Goal: Task Accomplishment & Management: Manage account settings

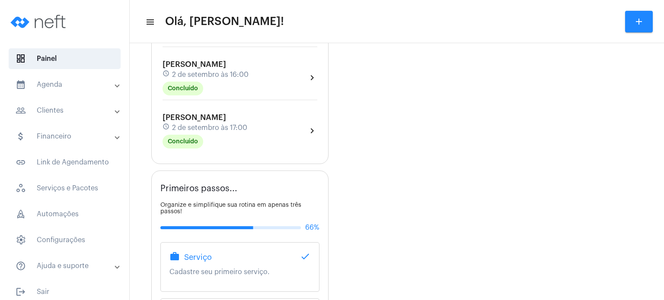
scroll to position [380, 0]
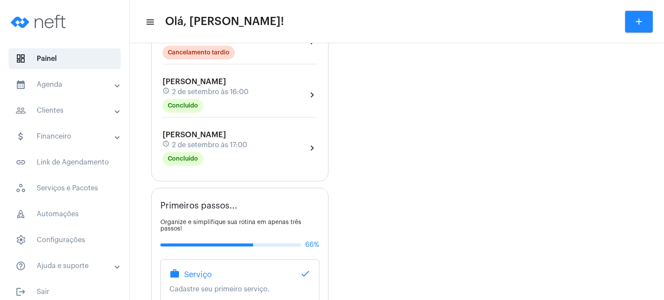
click at [195, 133] on span "[PERSON_NAME]" at bounding box center [194, 135] width 64 height 8
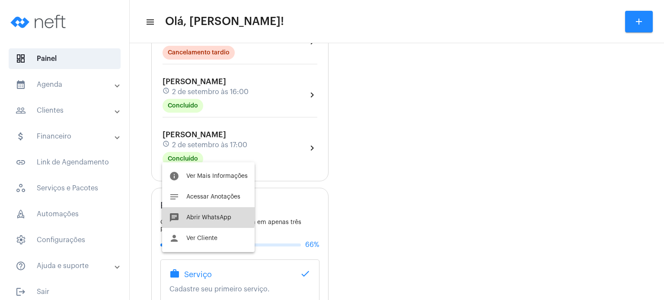
click at [185, 210] on button "chat Abrir WhatsApp" at bounding box center [208, 217] width 92 height 21
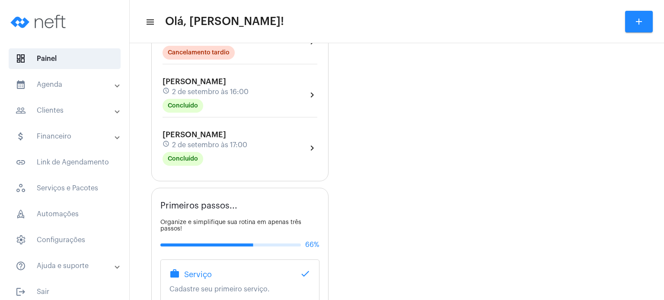
click at [181, 141] on span "2 de setembro às 17:00" at bounding box center [209, 145] width 75 height 8
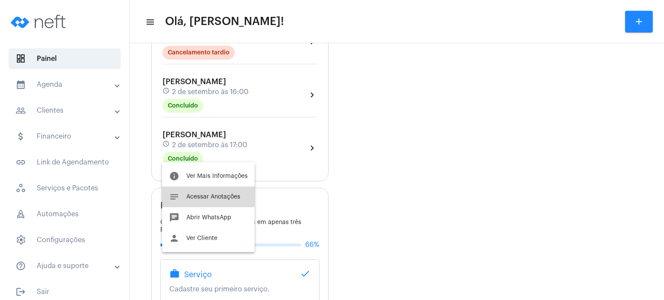
click at [208, 195] on span "Acessar Anotações" at bounding box center [213, 197] width 54 height 6
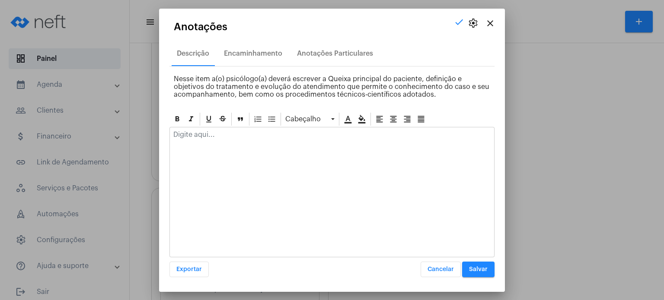
click at [232, 137] on p at bounding box center [331, 135] width 317 height 8
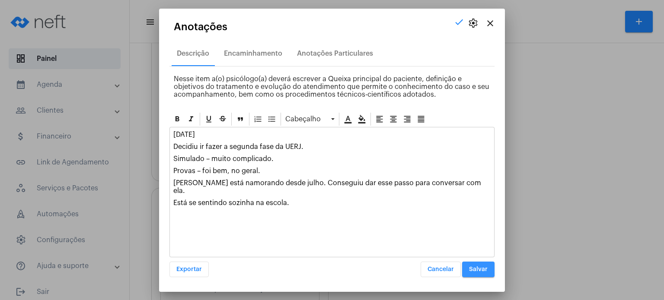
click at [482, 270] on span "Salvar" at bounding box center [478, 270] width 19 height 6
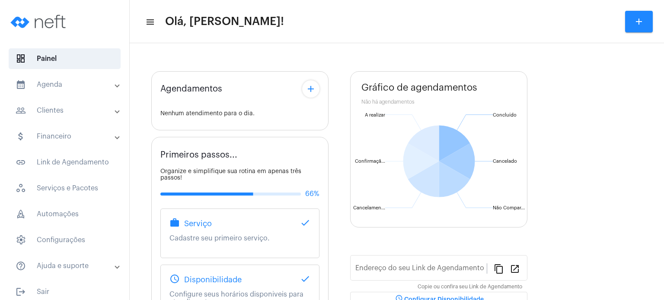
click at [69, 86] on mat-panel-title "calendar_month_outlined Agenda" at bounding box center [66, 85] width 100 height 10
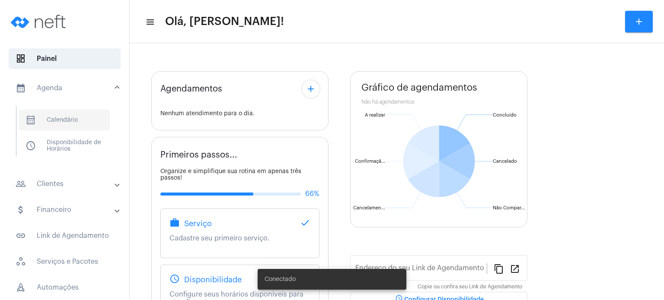
click at [66, 114] on span "calendar_month_outlined Calendário" at bounding box center [64, 120] width 91 height 21
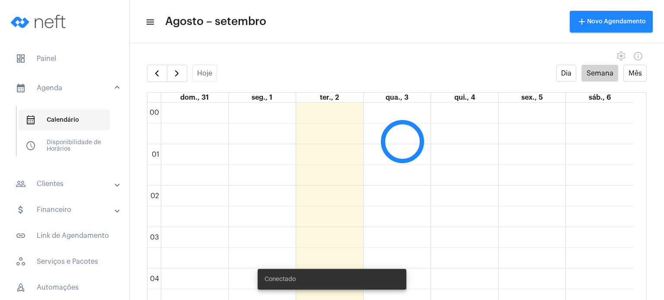
scroll to position [249, 0]
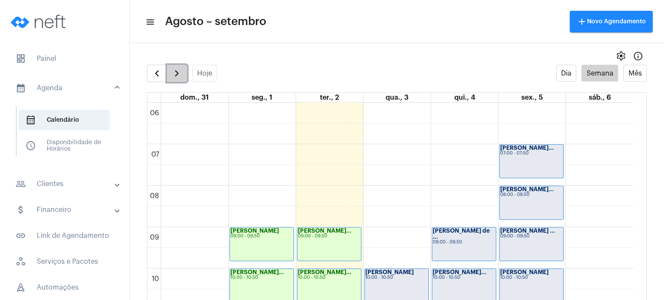
click at [185, 70] on button "button" at bounding box center [177, 73] width 20 height 17
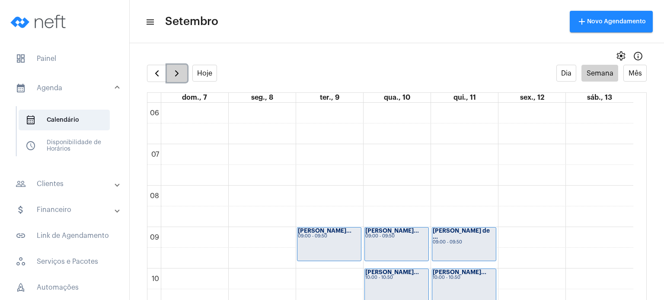
click at [185, 70] on button "button" at bounding box center [177, 73] width 20 height 17
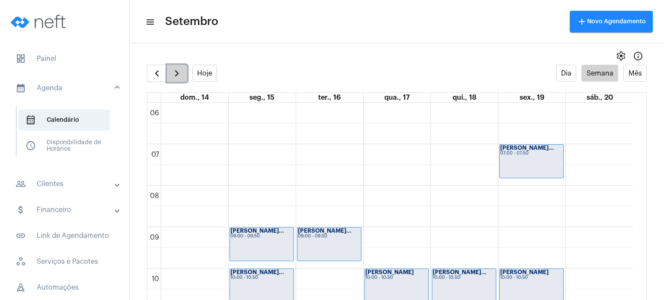
click at [185, 70] on button "button" at bounding box center [177, 73] width 20 height 17
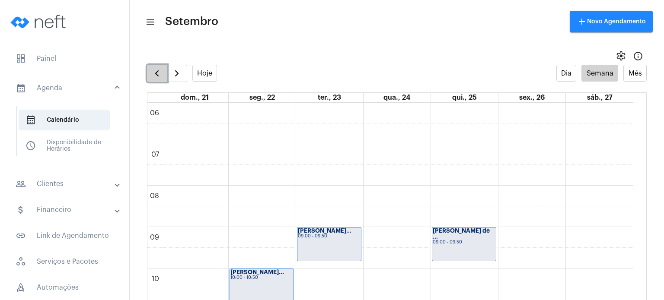
click at [161, 73] on span "button" at bounding box center [157, 73] width 10 height 10
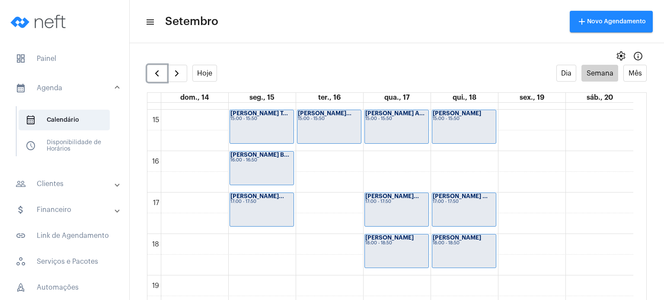
scroll to position [617, 0]
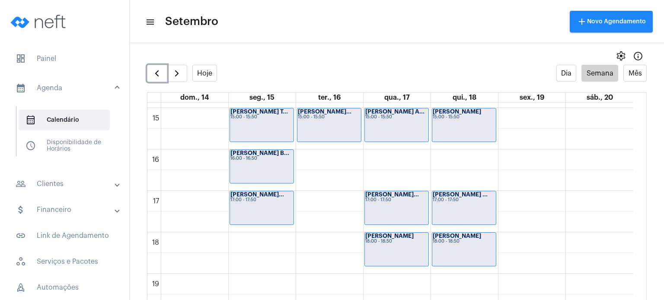
click at [281, 210] on div "[PERSON_NAME]... 17:00 - 17:50" at bounding box center [262, 207] width 64 height 33
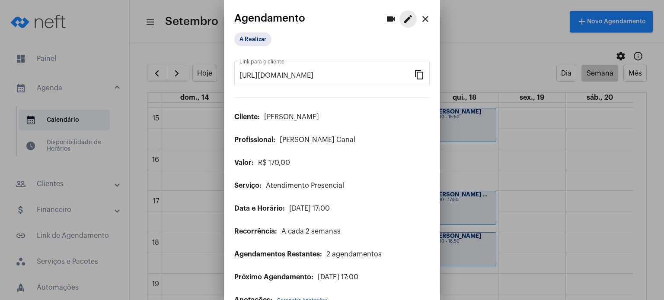
click at [403, 18] on mat-icon "edit" at bounding box center [408, 19] width 10 height 10
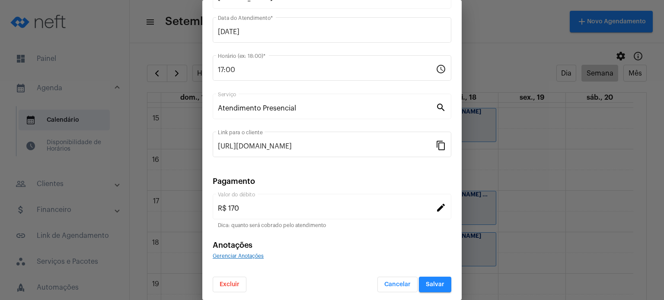
scroll to position [70, 0]
click at [227, 284] on span "Excluir" at bounding box center [229, 283] width 20 height 6
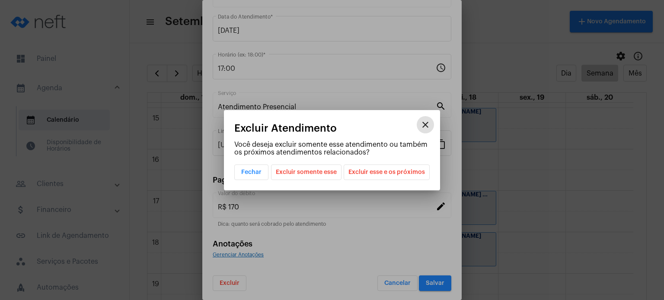
click at [382, 174] on span "Excluir esse e os próximos" at bounding box center [386, 172] width 76 height 15
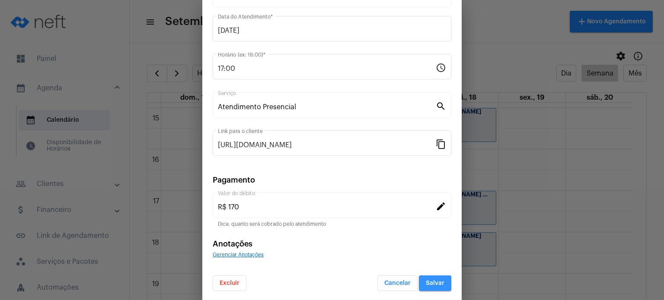
click at [426, 280] on span "Salvar" at bounding box center [435, 283] width 19 height 6
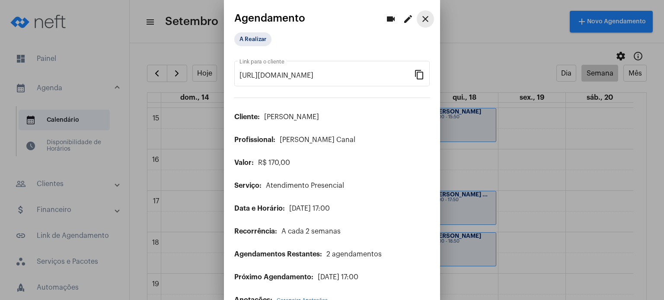
click at [420, 20] on mat-icon "close" at bounding box center [425, 19] width 10 height 10
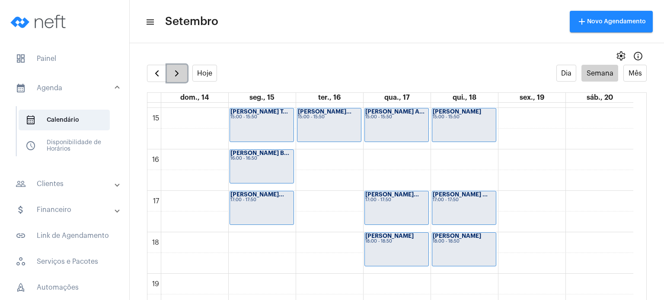
click at [173, 74] on span "button" at bounding box center [177, 73] width 10 height 10
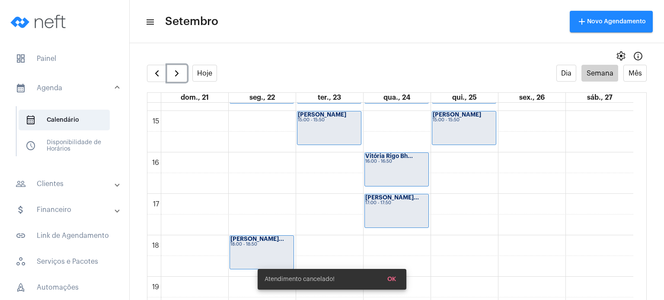
scroll to position [637, 0]
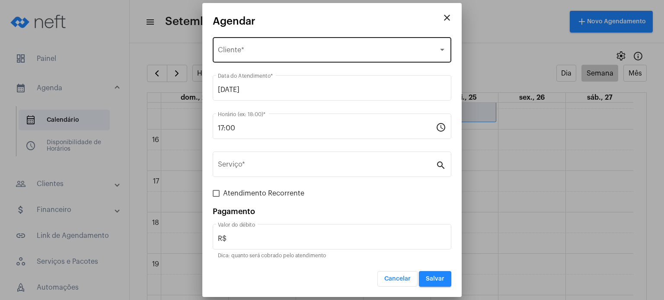
click at [242, 41] on div "Selecione o Cliente Cliente *" at bounding box center [332, 48] width 228 height 27
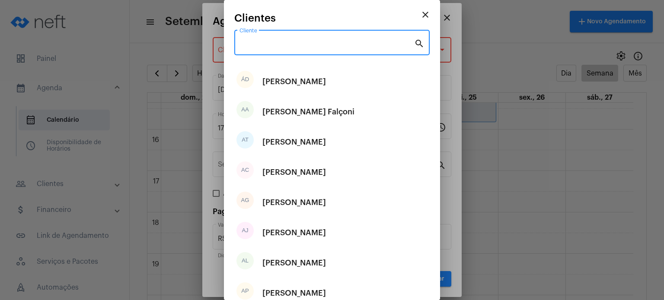
click at [242, 41] on input "Cliente" at bounding box center [326, 45] width 175 height 8
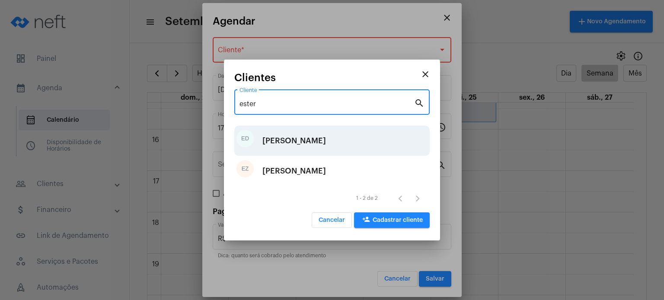
type input "ester"
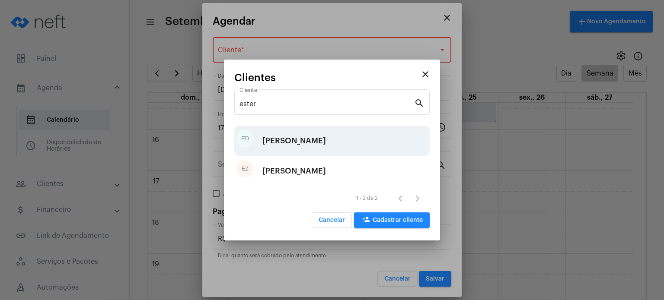
click at [286, 143] on div "[PERSON_NAME]" at bounding box center [294, 141] width 64 height 26
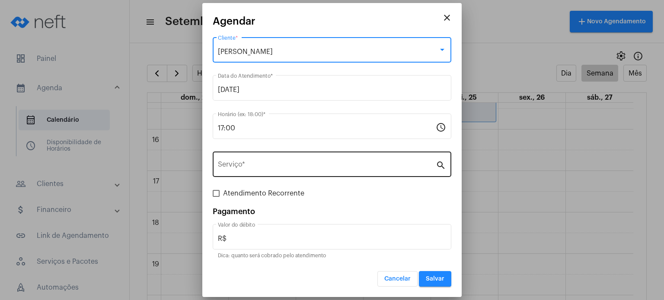
click at [264, 162] on div "Serviço *" at bounding box center [327, 163] width 218 height 27
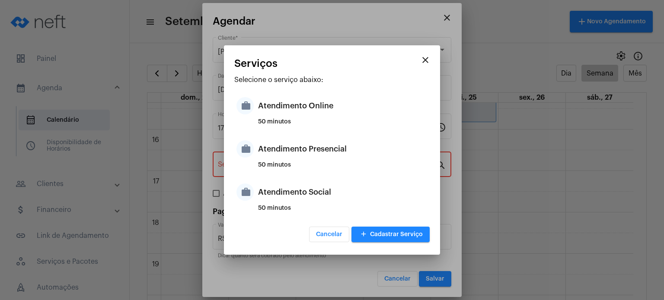
click at [264, 162] on div "Atendimento Presencial" at bounding box center [342, 149] width 169 height 26
type input "Atendimento Presencial"
type input "R$ 170"
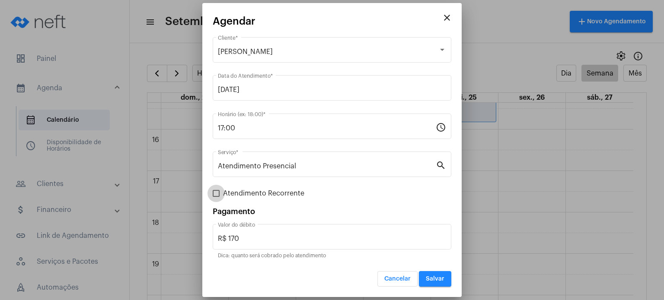
click at [282, 191] on span "Atendimento Recorrente" at bounding box center [263, 193] width 81 height 10
click at [216, 197] on input "Atendimento Recorrente" at bounding box center [216, 197] width 0 height 0
checkbox input "true"
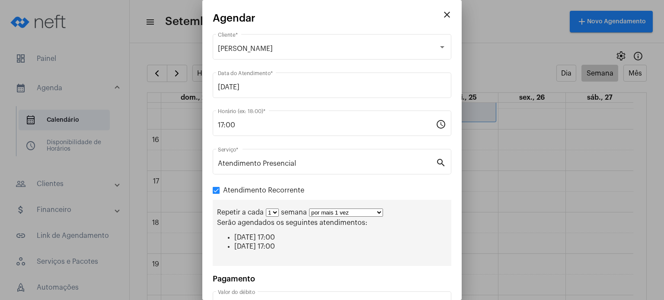
click at [270, 216] on select "1 2 3 4 5 6 7 8" at bounding box center [272, 213] width 13 height 8
select select "1: 2"
click at [266, 209] on select "1 2 3 4 5 6 7 8" at bounding box center [272, 213] width 13 height 8
click at [347, 214] on select "por mais 1 vez por mais 2 vezes por mais 3 vezes por mais 4 vezes por mais 5 ve…" at bounding box center [349, 213] width 74 height 8
select select "5: 6"
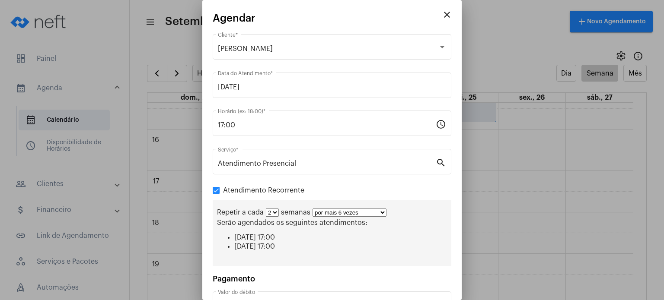
click at [312, 209] on select "por mais 1 vez por mais 2 vezes por mais 3 vezes por mais 4 vezes por mais 5 ve…" at bounding box center [349, 213] width 74 height 8
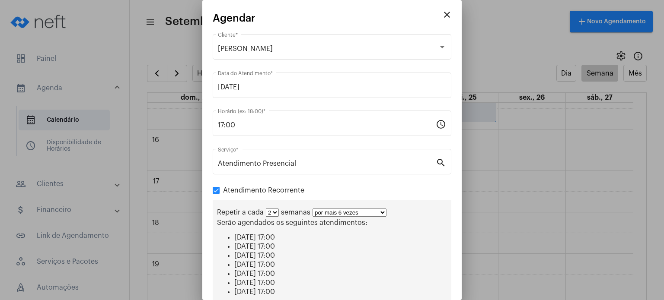
scroll to position [108, 0]
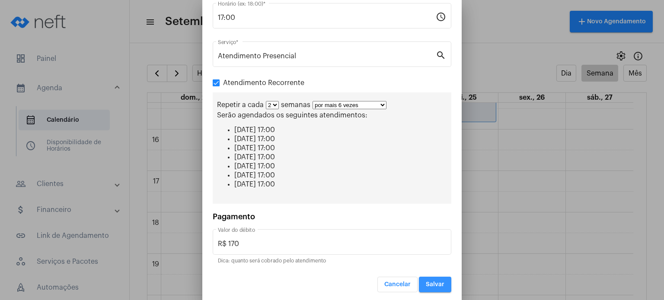
click at [427, 282] on span "Salvar" at bounding box center [435, 285] width 19 height 6
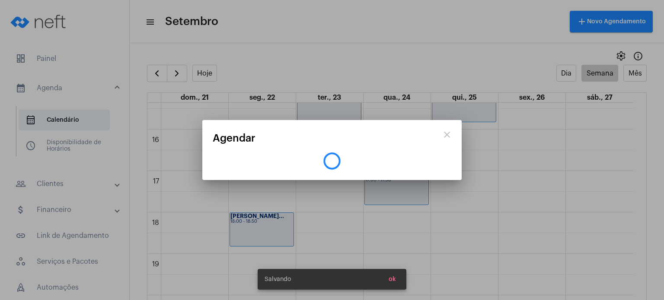
scroll to position [0, 0]
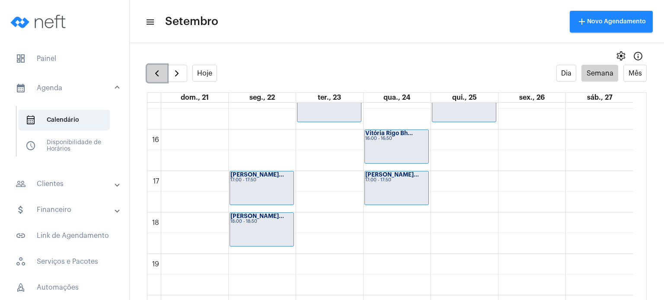
click at [158, 70] on span "button" at bounding box center [157, 73] width 10 height 10
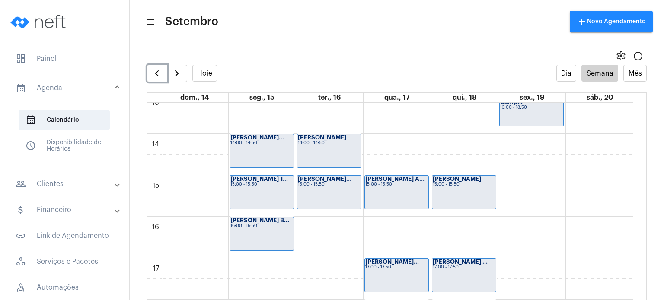
scroll to position [563, 0]
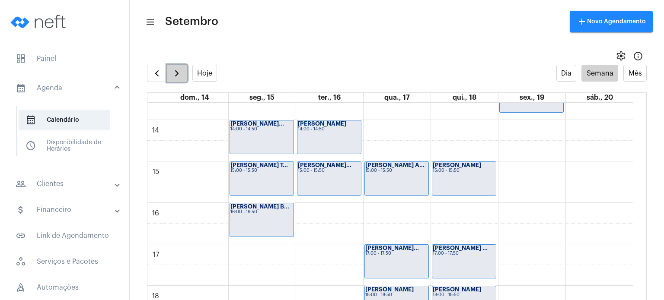
click at [177, 69] on span "button" at bounding box center [177, 73] width 10 height 10
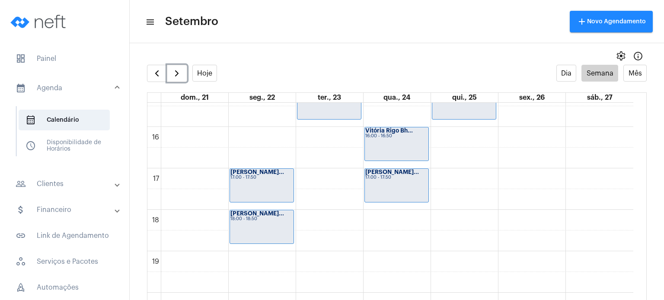
scroll to position [660, 0]
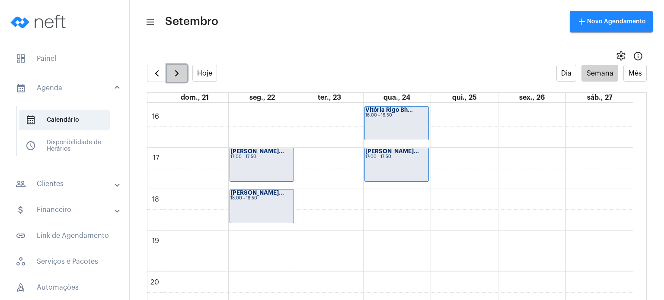
click at [180, 70] on span "button" at bounding box center [177, 73] width 10 height 10
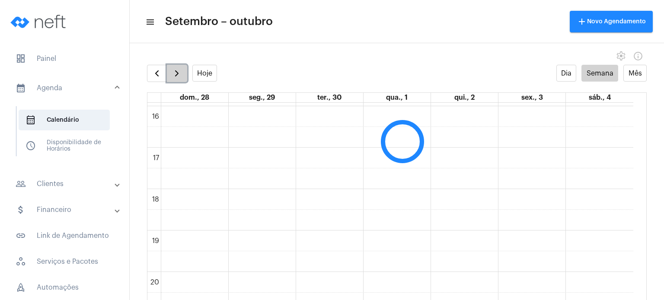
scroll to position [249, 0]
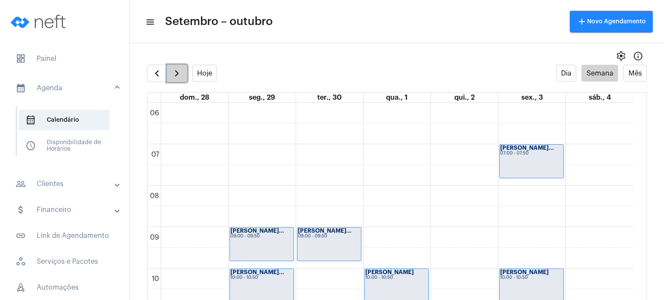
click at [180, 70] on span "button" at bounding box center [177, 73] width 10 height 10
